Goal: Information Seeking & Learning: Learn about a topic

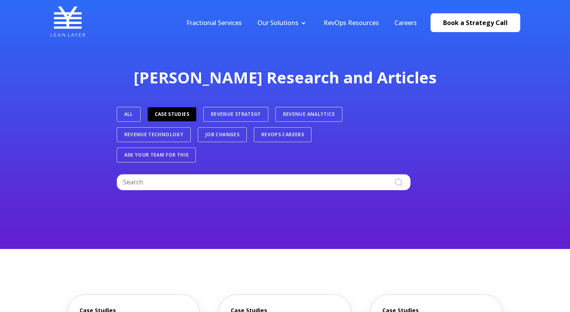
click at [175, 192] on div "Lean Layer Research and Articles ALL Case Studies Revenue Strategy Revenue Anal…" at bounding box center [285, 124] width 570 height 249
click at [176, 188] on input "Search" at bounding box center [264, 182] width 294 height 16
type input "hubspot"
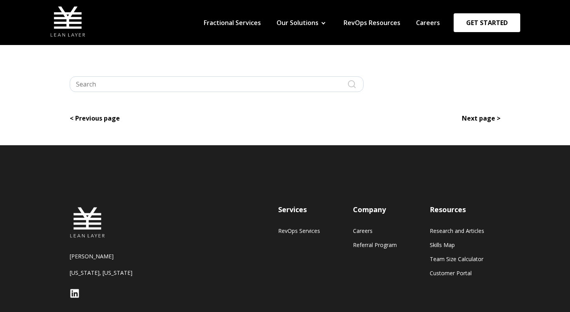
type input "hubspot"
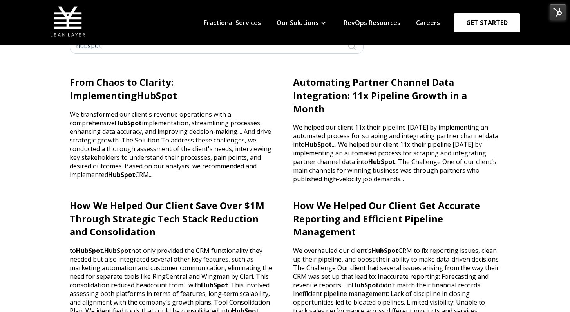
scroll to position [100, 0]
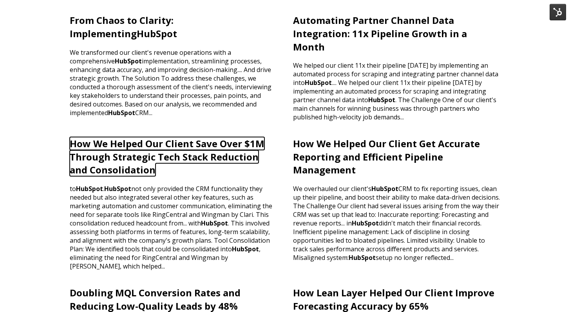
click at [238, 137] on link "How We Helped Our Client Save Over $1M Through Strategic Tech Stack Reduction a…" at bounding box center [167, 156] width 195 height 39
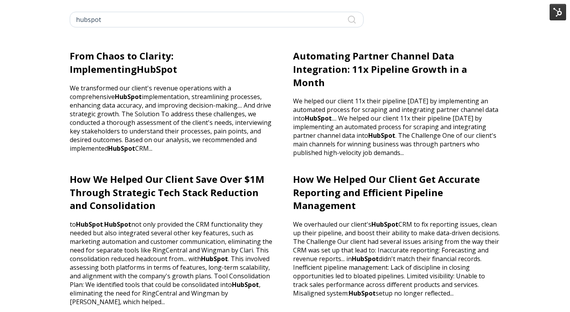
scroll to position [31, 0]
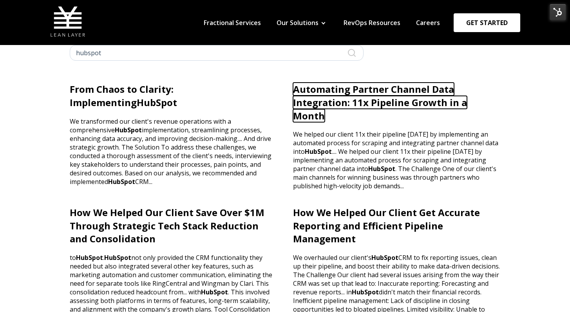
click at [326, 88] on link "Automating Partner Channel Data Integration: 11x Pipeline Growth in a Month" at bounding box center [380, 102] width 174 height 39
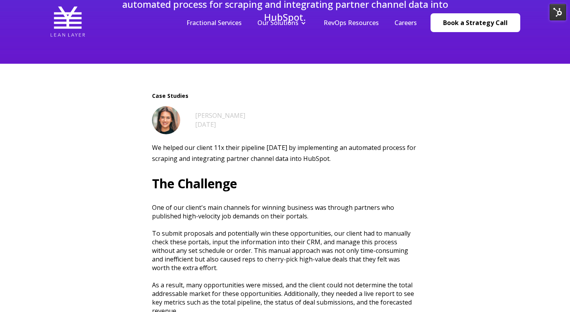
scroll to position [172, 0]
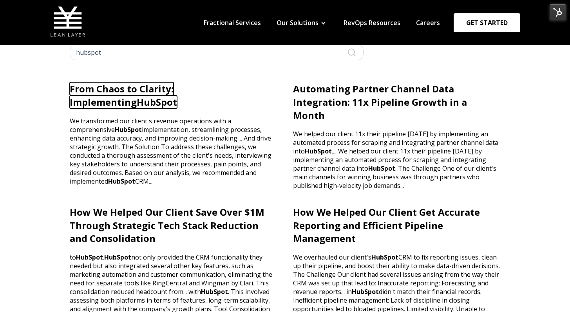
click at [156, 88] on link "From Chaos to Clarity: Implementing HubSpot" at bounding box center [123, 95] width 107 height 26
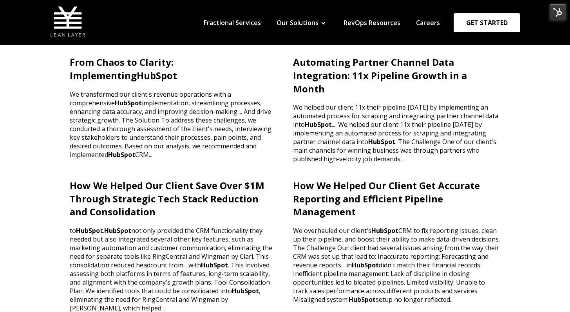
scroll to position [40, 0]
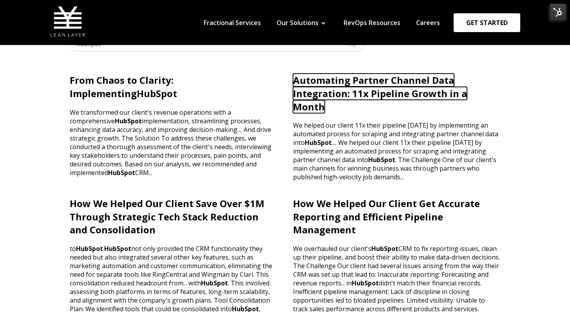
click at [354, 84] on link "Automating Partner Channel Data Integration: 11x Pipeline Growth in a Month" at bounding box center [380, 93] width 174 height 39
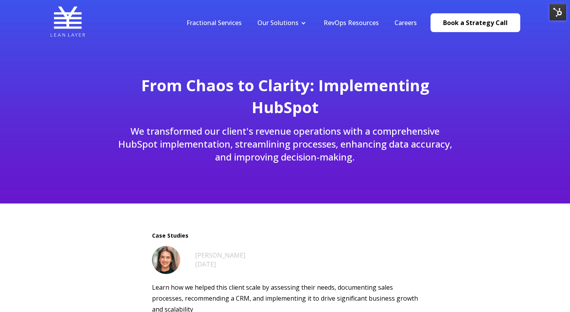
scroll to position [256, 0]
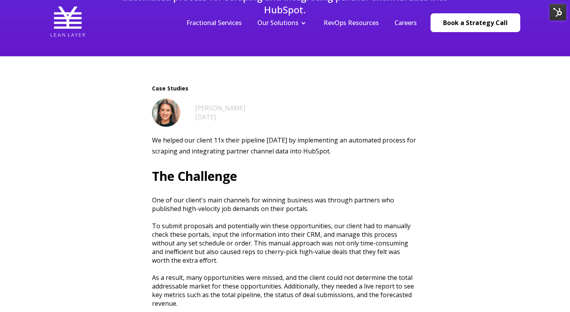
scroll to position [171, 0]
